Goal: Task Accomplishment & Management: Complete application form

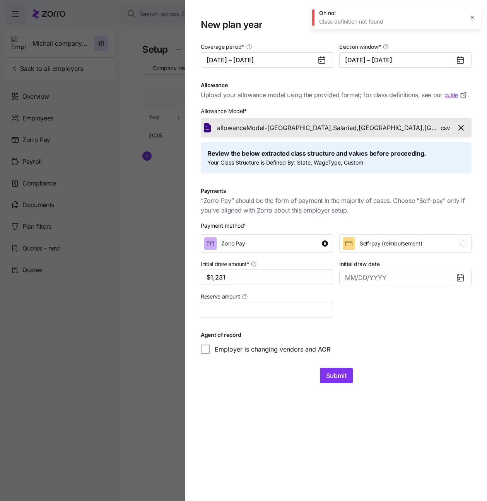
drag, startPoint x: 411, startPoint y: 393, endPoint x: 400, endPoint y: 392, distance: 11.2
click at [411, 393] on section "New plan year Coverage period * [DATE] – [DATE] Election window * [DATE] – [DAT…" at bounding box center [336, 250] width 302 height 501
click at [338, 374] on span "Submit" at bounding box center [336, 375] width 21 height 9
drag, startPoint x: 385, startPoint y: 50, endPoint x: 317, endPoint y: 51, distance: 67.7
click at [317, 51] on div "Oh no! Class definition not found" at bounding box center [396, 46] width 170 height 23
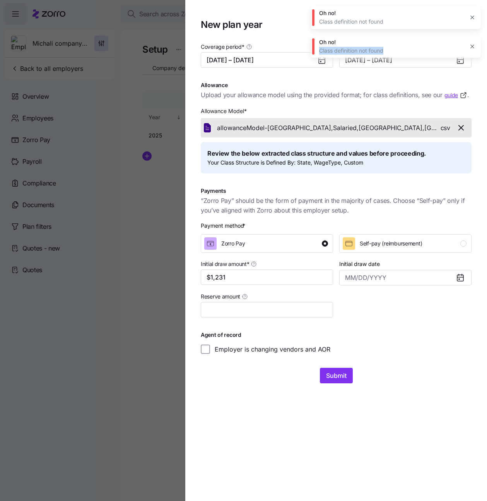
copy div "Class definition not found"
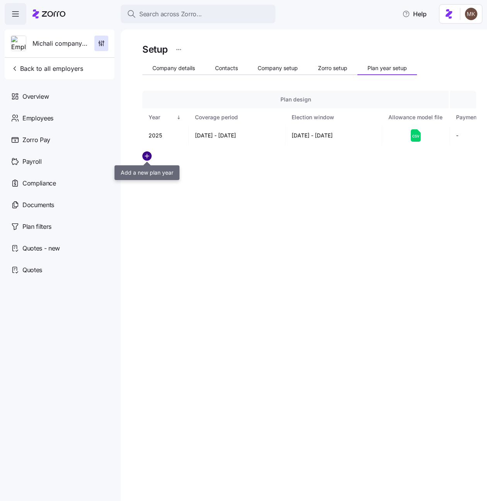
click at [147, 152] on circle "add icon" at bounding box center [147, 156] width 9 height 9
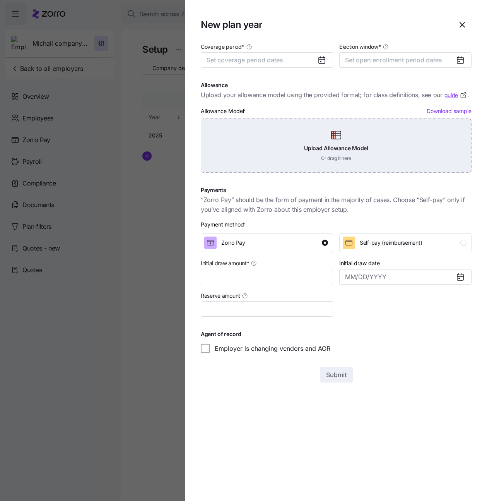
click at [356, 140] on div "Upload Allowance Model Or drag it here" at bounding box center [336, 145] width 271 height 54
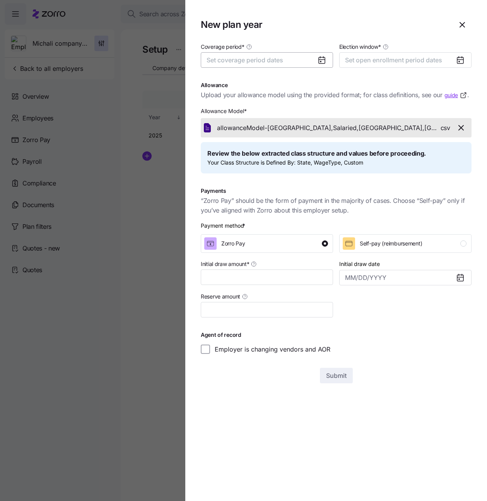
click at [315, 61] on button "Set coverage period dates" at bounding box center [267, 59] width 132 height 15
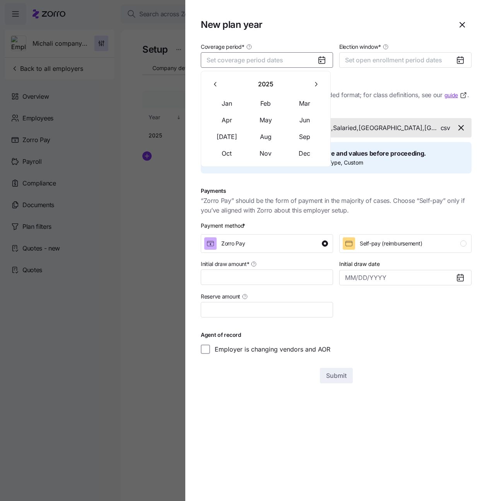
click at [317, 81] on icon "button" at bounding box center [315, 83] width 7 height 7
click at [217, 104] on button "Jan" at bounding box center [227, 104] width 39 height 16
click at [298, 147] on button "Dec" at bounding box center [305, 153] width 39 height 16
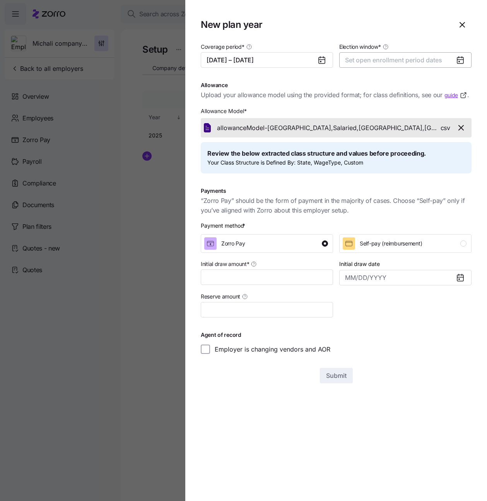
click at [391, 59] on span "Set open enrollment period dates" at bounding box center [393, 60] width 97 height 8
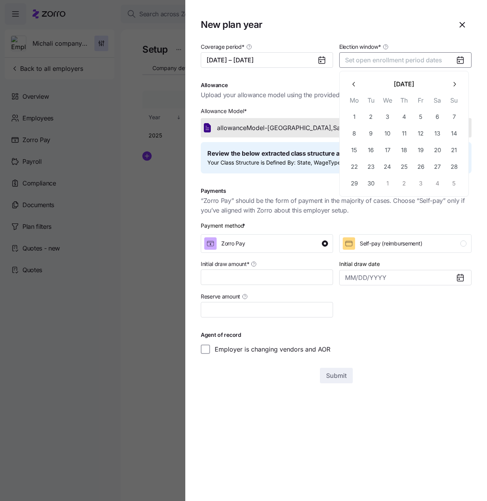
click at [453, 87] on icon "button" at bounding box center [454, 83] width 7 height 7
click at [387, 119] on button "1" at bounding box center [388, 116] width 16 height 16
click at [458, 87] on icon "button" at bounding box center [454, 83] width 7 height 7
click at [454, 177] on button "30" at bounding box center [454, 183] width 16 height 16
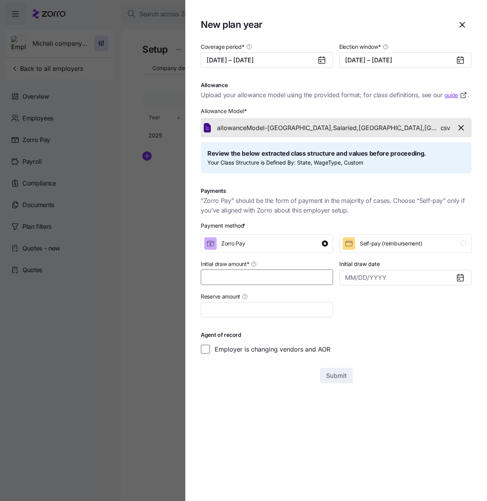
click at [298, 276] on input "Initial draw amount *" at bounding box center [267, 276] width 132 height 15
click at [282, 272] on input "$4" at bounding box center [267, 276] width 132 height 15
click at [274, 277] on input "$234" at bounding box center [267, 276] width 132 height 15
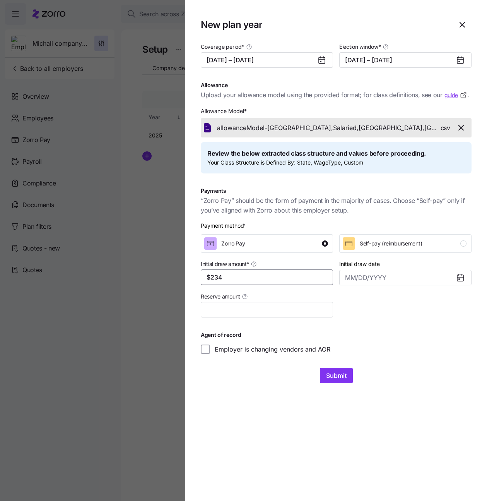
click at [274, 277] on input "$234" at bounding box center [267, 276] width 132 height 15
type input "$1,233"
click at [337, 371] on span "Submit" at bounding box center [336, 375] width 21 height 9
click at [338, 376] on span "Submit" at bounding box center [336, 375] width 21 height 9
